Goal: Task Accomplishment & Management: Use online tool/utility

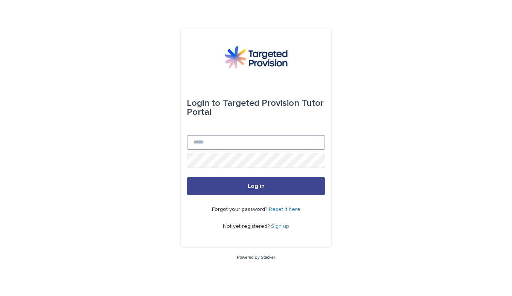
type input "**********"
click at [259, 184] on span "Log in" at bounding box center [256, 186] width 17 height 6
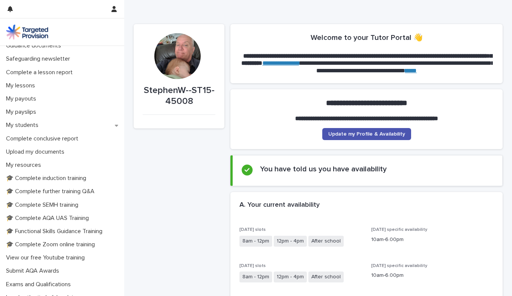
scroll to position [73, 0]
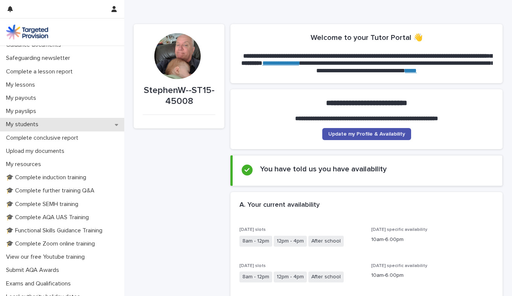
click at [115, 125] on icon at bounding box center [116, 125] width 3 height 2
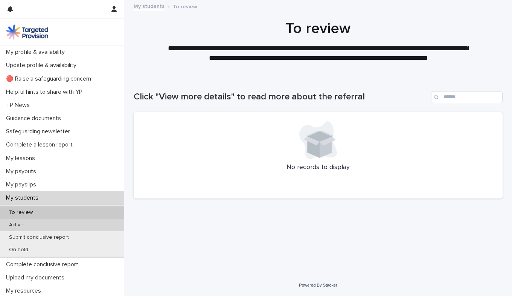
click at [58, 224] on div "Active" at bounding box center [62, 225] width 124 height 12
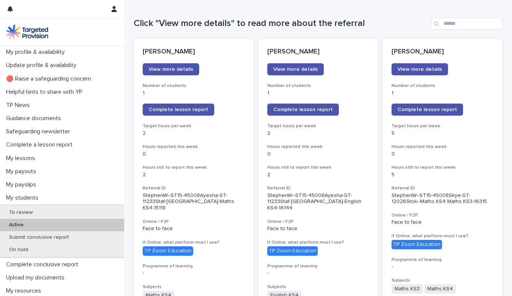
scroll to position [73, 0]
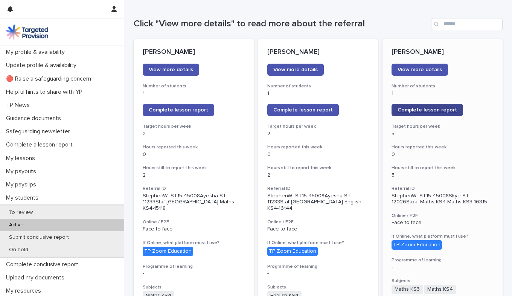
click at [423, 105] on link "Complete lesson report" at bounding box center [426, 110] width 71 height 12
